Goal: Task Accomplishment & Management: Use online tool/utility

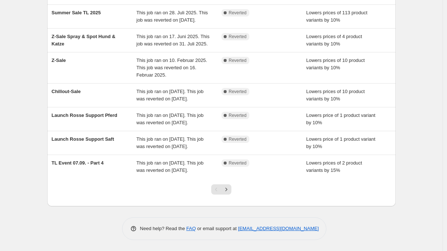
scroll to position [200, 0]
click at [229, 189] on icon "Next" at bounding box center [226, 189] width 7 height 7
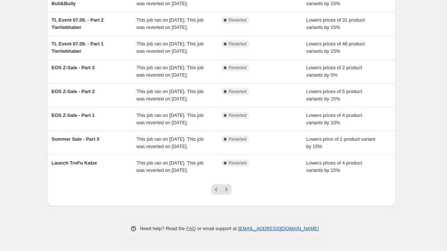
scroll to position [183, 0]
click at [231, 195] on button "Next" at bounding box center [226, 189] width 10 height 10
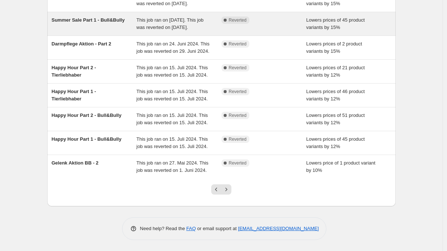
scroll to position [200, 0]
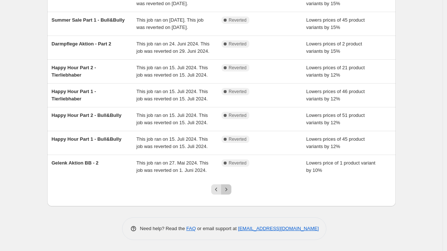
click at [230, 188] on icon "Next" at bounding box center [226, 189] width 7 height 7
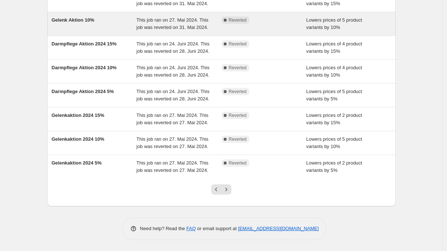
scroll to position [186, 0]
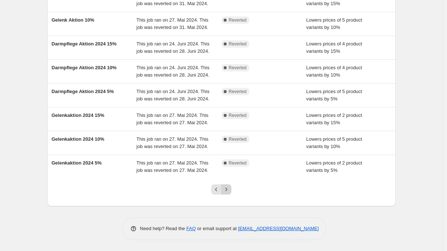
click at [229, 193] on icon "Next" at bounding box center [226, 189] width 7 height 7
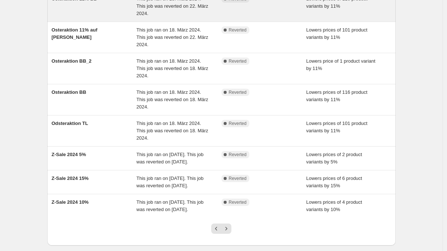
scroll to position [200, 0]
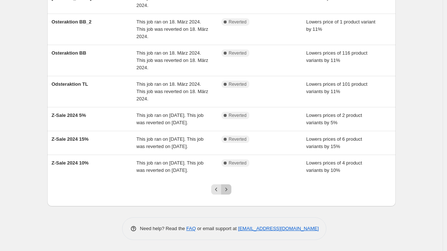
click at [228, 190] on icon "Next" at bounding box center [226, 189] width 7 height 7
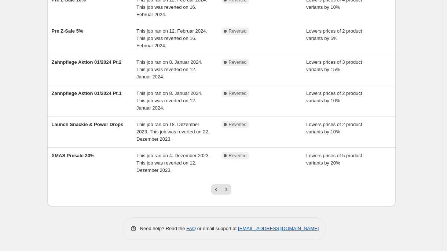
click at [227, 195] on div at bounding box center [221, 193] width 30 height 28
click at [227, 194] on button "Next" at bounding box center [226, 189] width 10 height 10
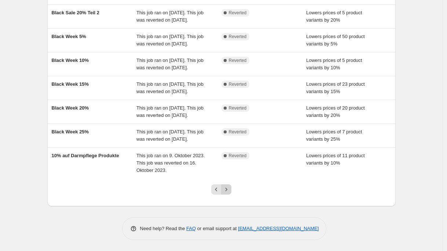
click at [227, 193] on icon "Next" at bounding box center [226, 189] width 7 height 7
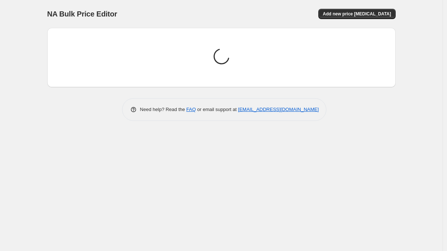
scroll to position [0, 0]
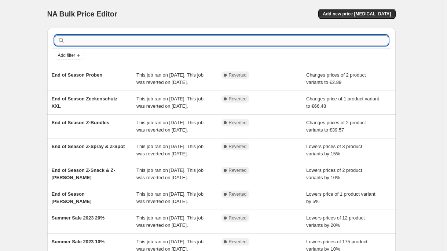
click at [103, 40] on input "text" at bounding box center [227, 40] width 322 height 10
type input "kaufe"
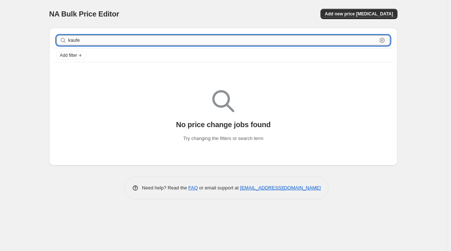
drag, startPoint x: 117, startPoint y: 39, endPoint x: 72, endPoint y: 37, distance: 45.5
click at [81, 39] on input "kaufe" at bounding box center [222, 40] width 309 height 10
type input "k"
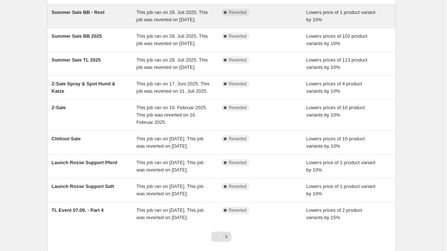
scroll to position [187, 0]
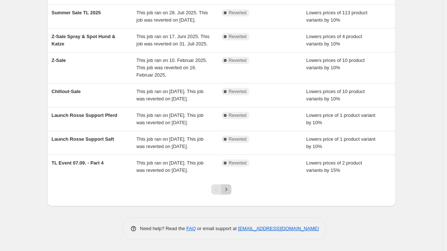
click at [227, 195] on button "Next" at bounding box center [226, 189] width 10 height 10
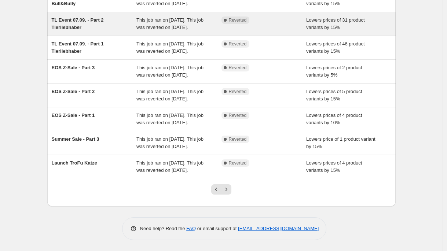
scroll to position [155, 0]
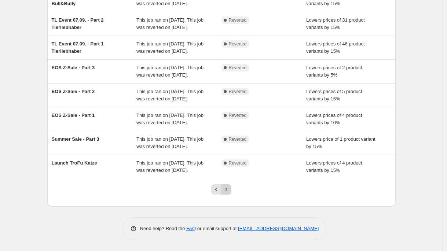
click at [231, 195] on button "Next" at bounding box center [226, 189] width 10 height 10
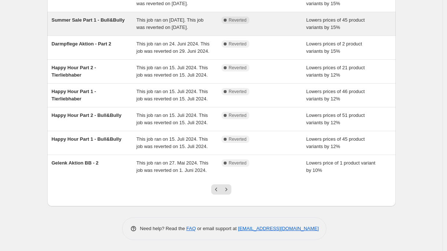
scroll to position [197, 0]
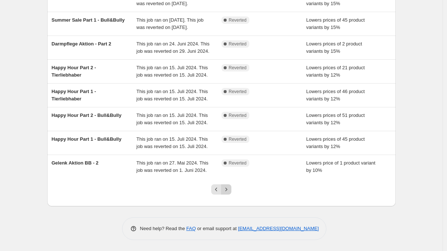
click at [227, 195] on button "Next" at bounding box center [226, 189] width 10 height 10
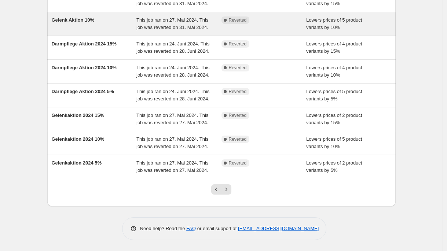
scroll to position [191, 0]
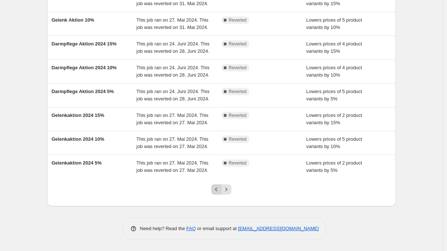
click at [218, 193] on icon "Previous" at bounding box center [216, 189] width 7 height 7
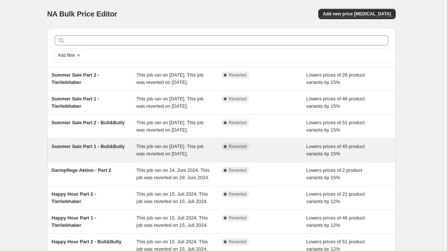
scroll to position [200, 0]
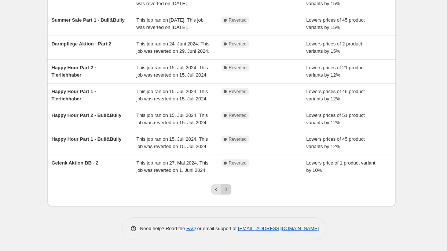
click at [229, 192] on icon "Next" at bounding box center [226, 189] width 7 height 7
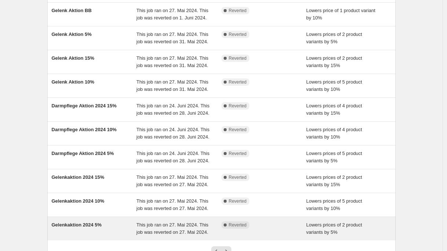
scroll to position [0, 0]
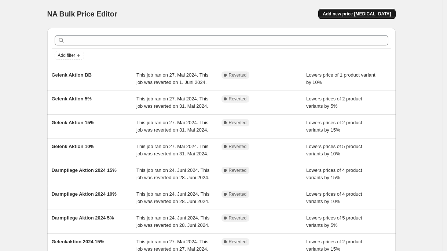
click at [370, 15] on span "Add new price change job" at bounding box center [357, 14] width 68 height 6
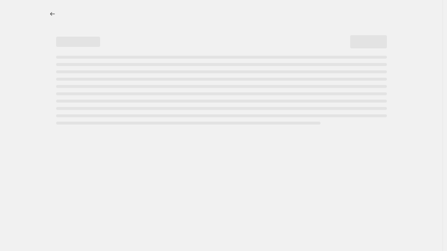
select select "percentage"
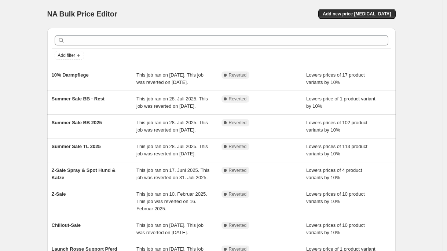
drag, startPoint x: 350, startPoint y: 3, endPoint x: 349, endPoint y: 6, distance: 3.9
click at [350, 3] on div "NA Bulk Price Editor. This page is ready NA Bulk Price Editor Add new price cha…" at bounding box center [221, 14] width 348 height 28
click at [349, 7] on div "NA Bulk Price Editor. This page is ready NA Bulk Price Editor Add new price cha…" at bounding box center [221, 14] width 348 height 28
click at [353, 13] on span "Add new price change job" at bounding box center [357, 14] width 68 height 6
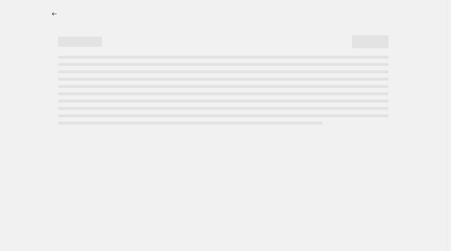
select select "percentage"
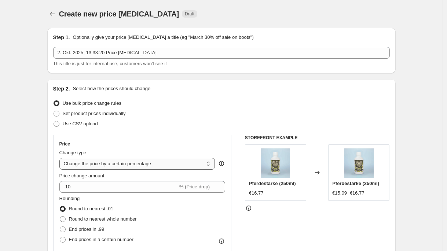
click at [194, 161] on select "Change the price to a certain amount Change the price by a certain amount Chang…" at bounding box center [137, 164] width 156 height 12
click at [115, 116] on span "Set product prices individually" at bounding box center [94, 114] width 63 height 6
click at [54, 111] on input "Set product prices individually" at bounding box center [54, 111] width 0 height 0
radio input "true"
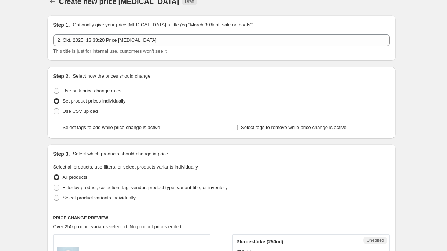
scroll to position [38, 0]
